Goal: Information Seeking & Learning: Learn about a topic

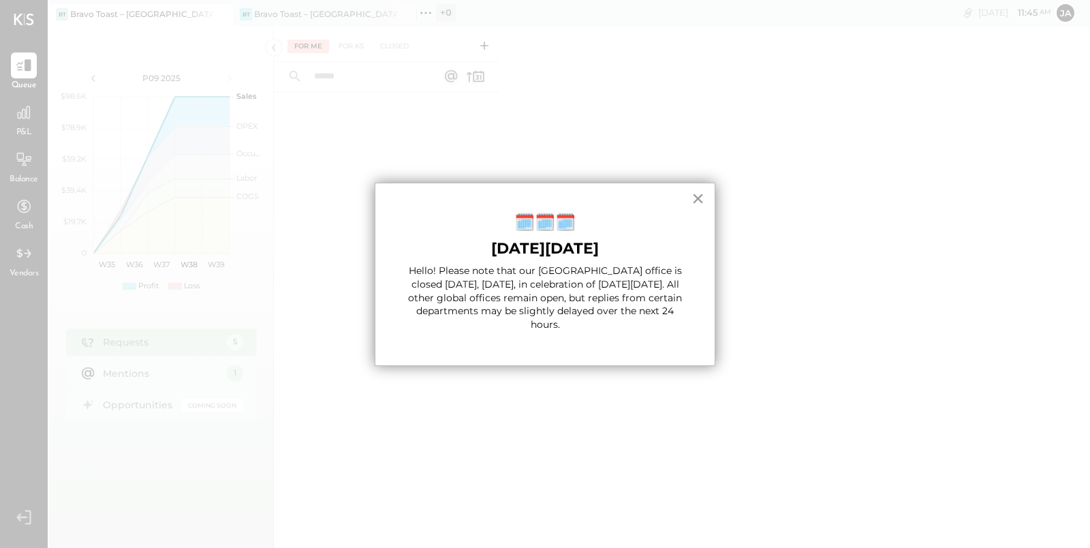
click at [701, 198] on button "×" at bounding box center [698, 198] width 13 height 22
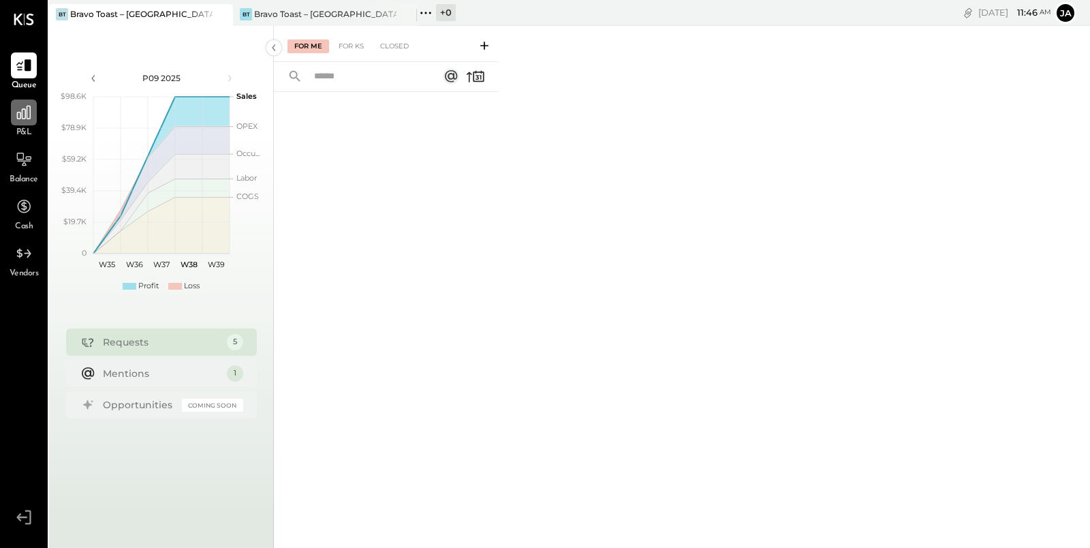
click at [22, 122] on div at bounding box center [24, 112] width 26 height 26
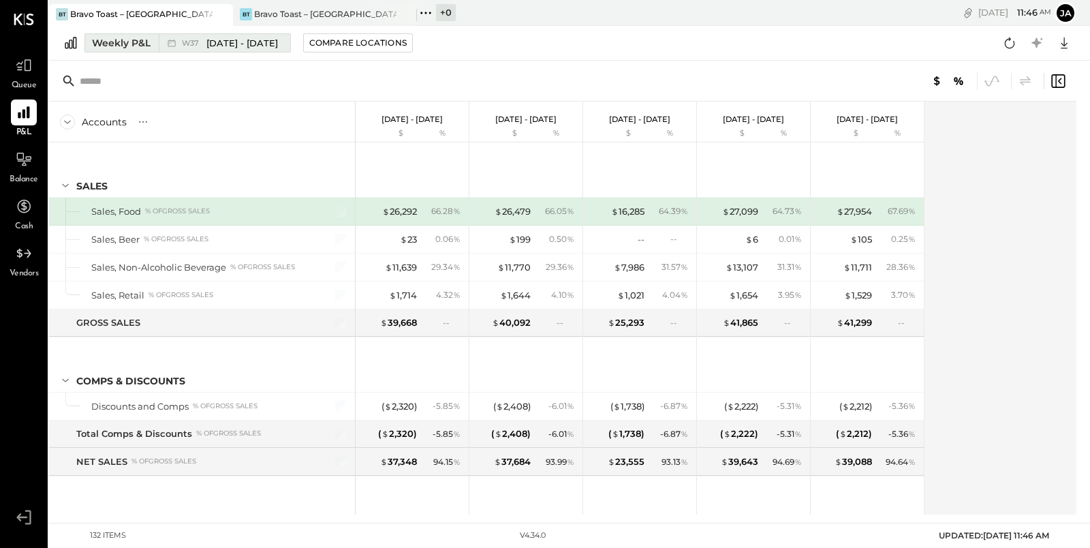
click at [114, 50] on button "Weekly P&L W37 [DATE] - [DATE]" at bounding box center [187, 42] width 206 height 19
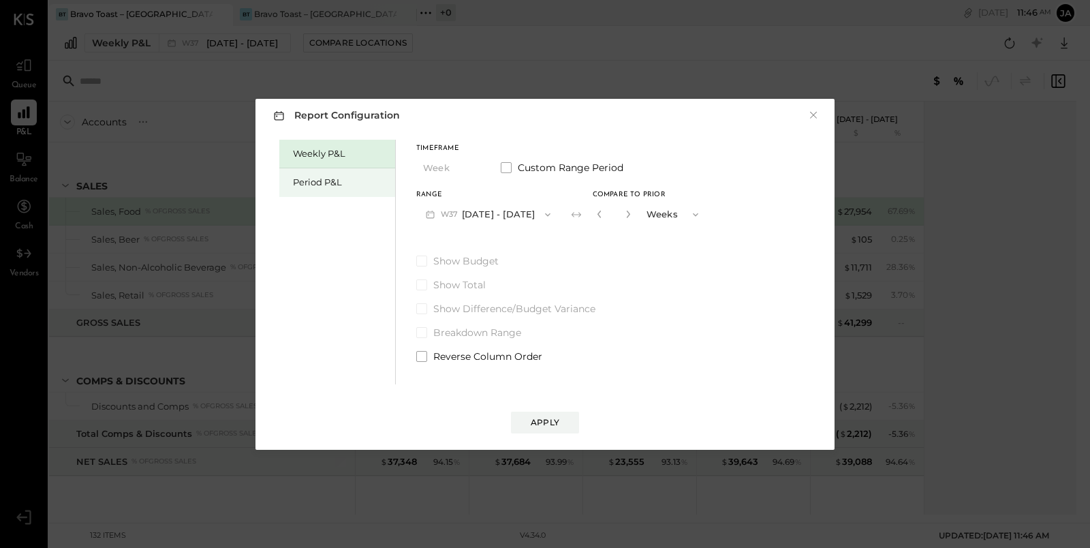
click at [301, 180] on div "Period P&L" at bounding box center [340, 182] width 95 height 13
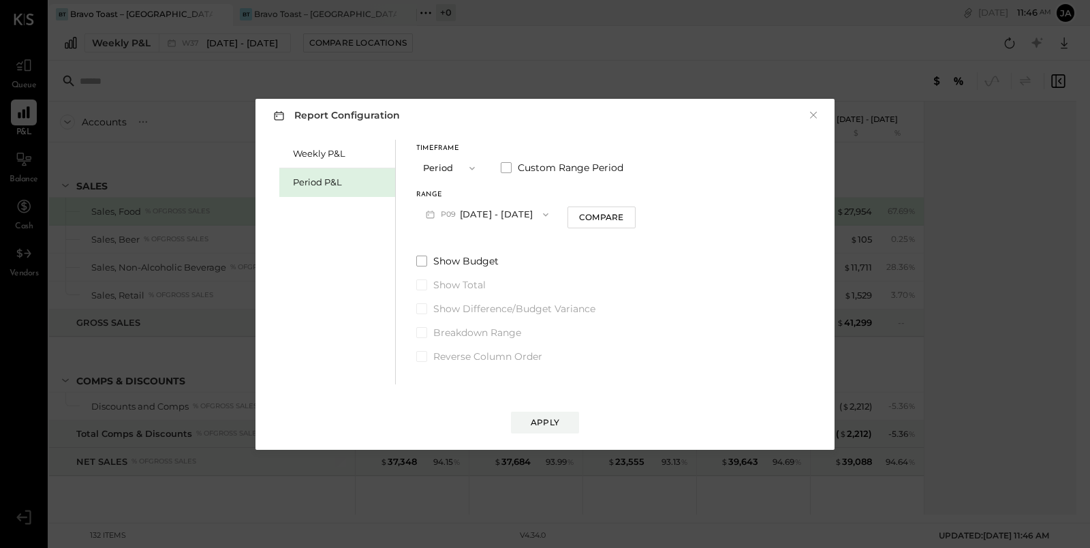
click at [551, 216] on icon "button" at bounding box center [545, 214] width 11 height 11
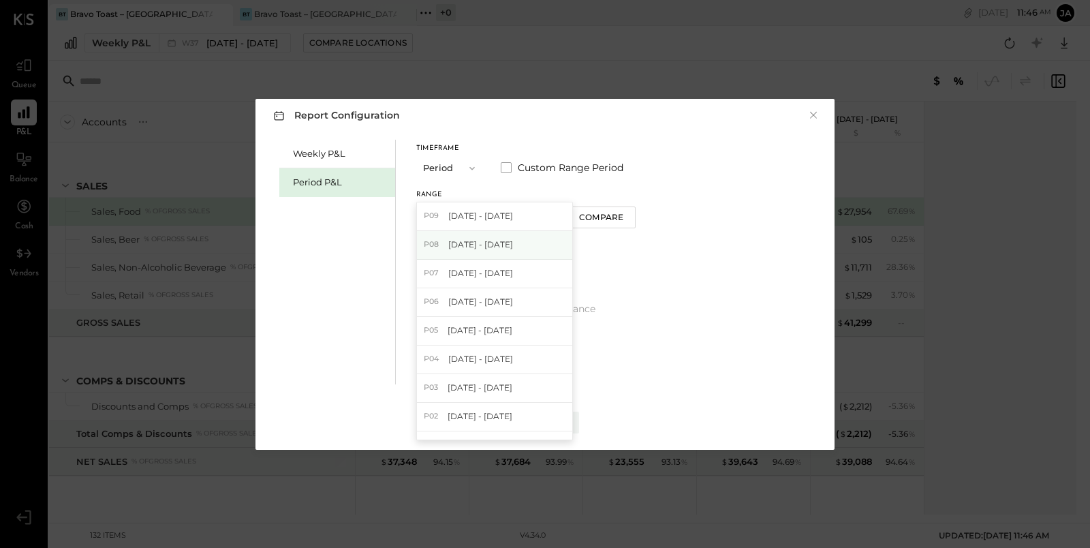
click at [548, 246] on div "P08 [DATE] - [DATE]" at bounding box center [494, 245] width 155 height 29
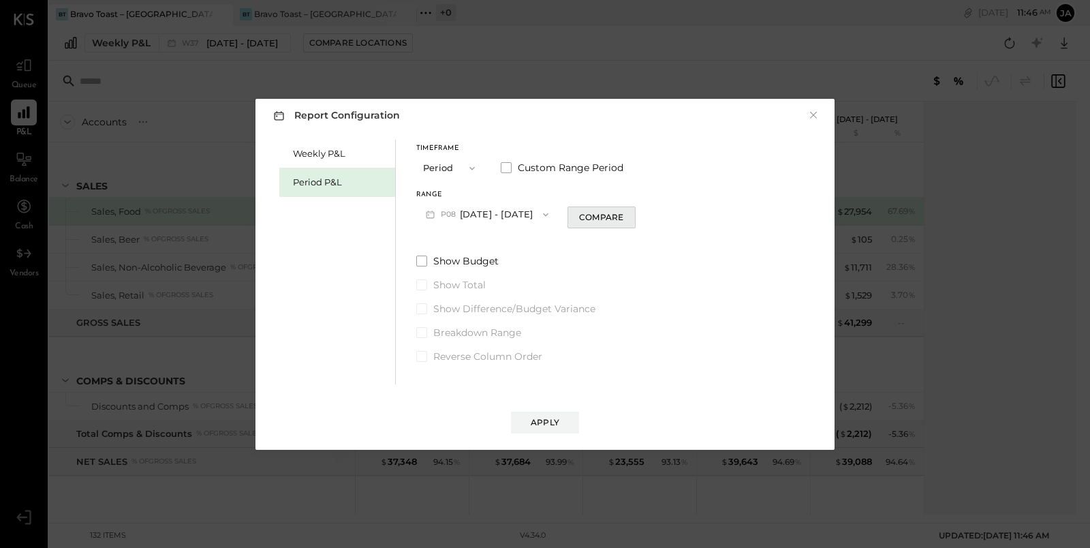
click at [613, 219] on div "Compare" at bounding box center [601, 217] width 44 height 12
click at [656, 217] on div "*" at bounding box center [627, 214] width 73 height 25
click at [630, 217] on icon "button" at bounding box center [626, 214] width 8 height 8
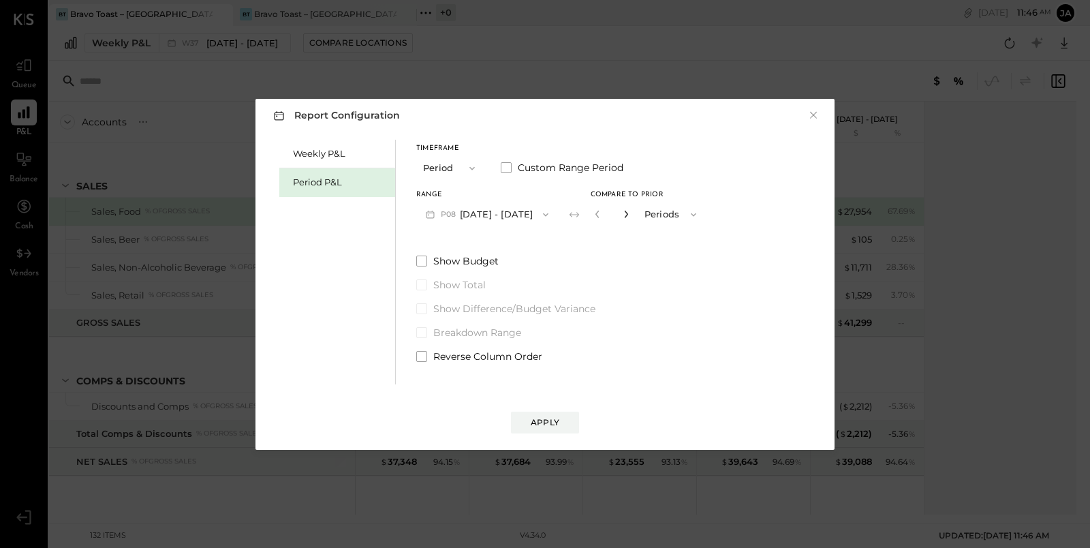
click at [630, 217] on icon "button" at bounding box center [626, 214] width 8 height 8
type input "*"
click at [557, 416] on div "Apply" at bounding box center [545, 422] width 29 height 12
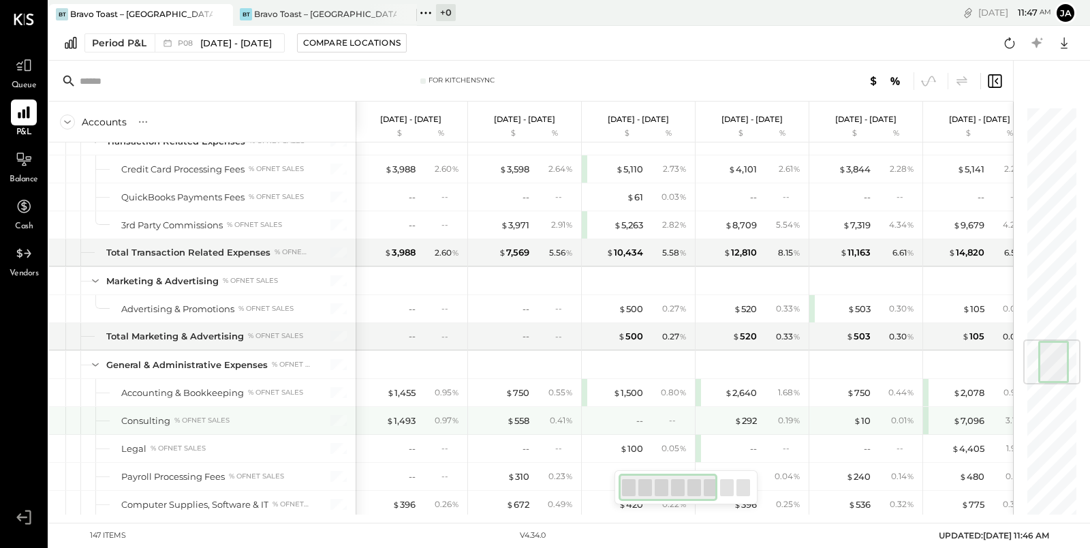
scroll to position [1949, 0]
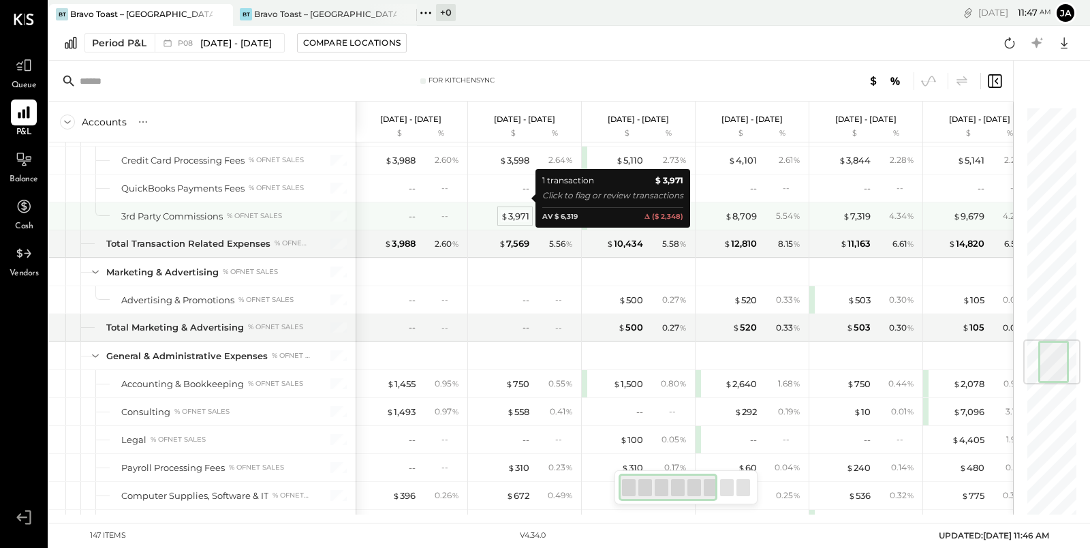
click at [514, 210] on div "$ 3,971" at bounding box center [515, 216] width 29 height 13
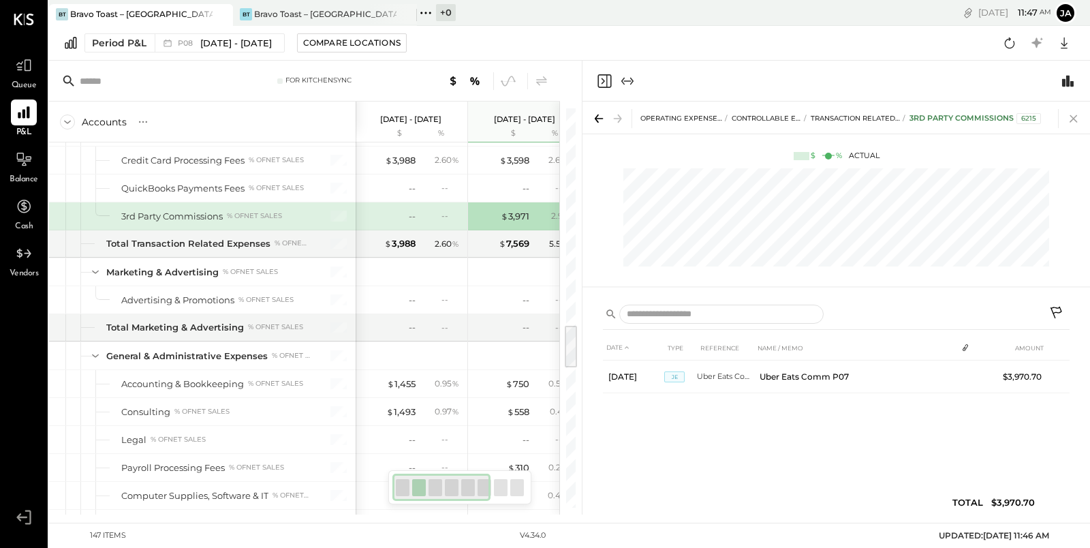
click at [1077, 120] on icon at bounding box center [1073, 118] width 19 height 19
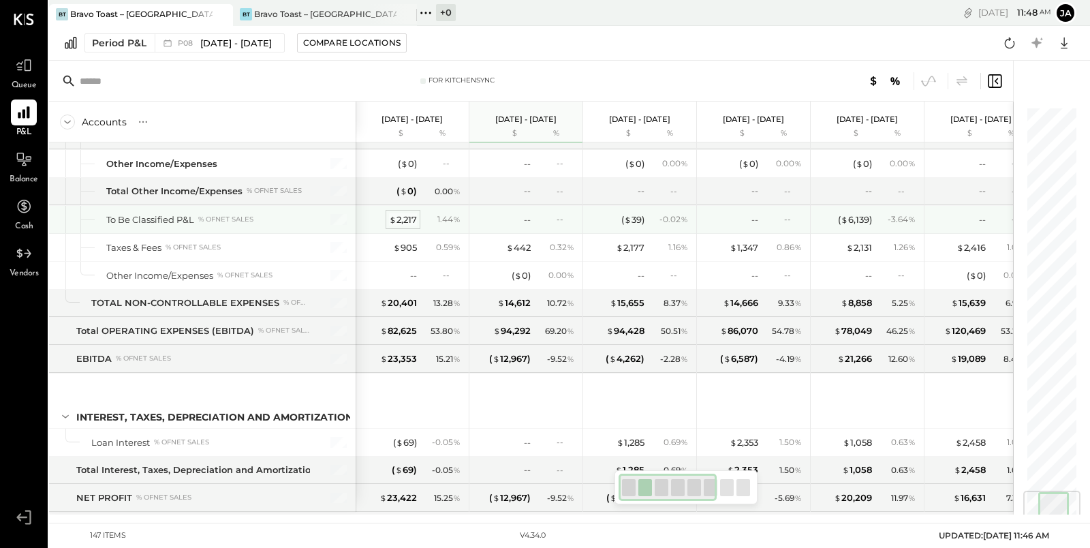
click at [402, 213] on div "$ 2,217" at bounding box center [403, 219] width 28 height 13
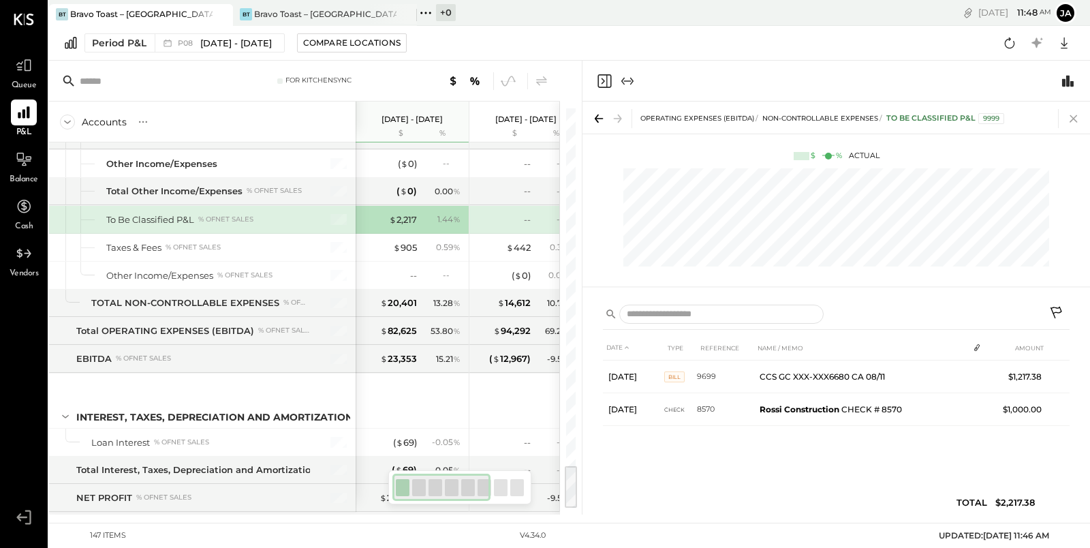
click at [1068, 117] on icon at bounding box center [1073, 118] width 19 height 19
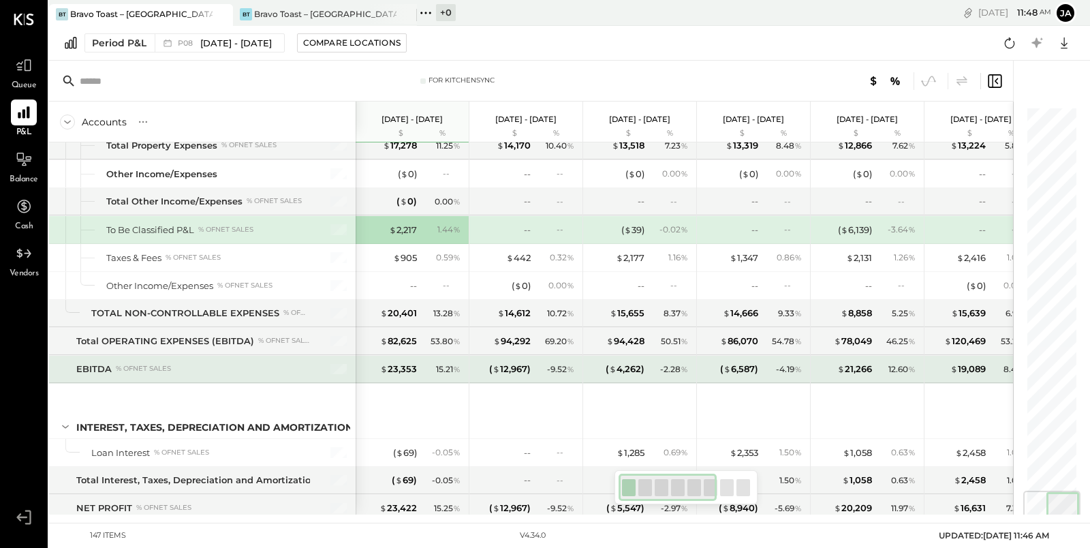
scroll to position [3202, 0]
